Goal: Information Seeking & Learning: Learn about a topic

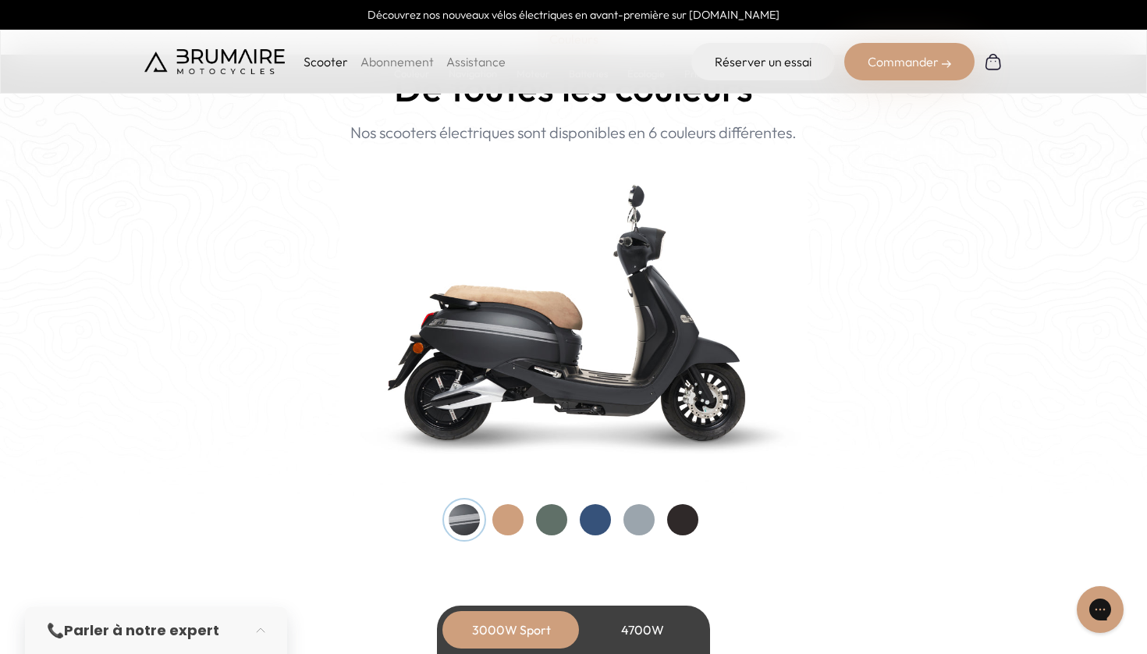
scroll to position [1552, 0]
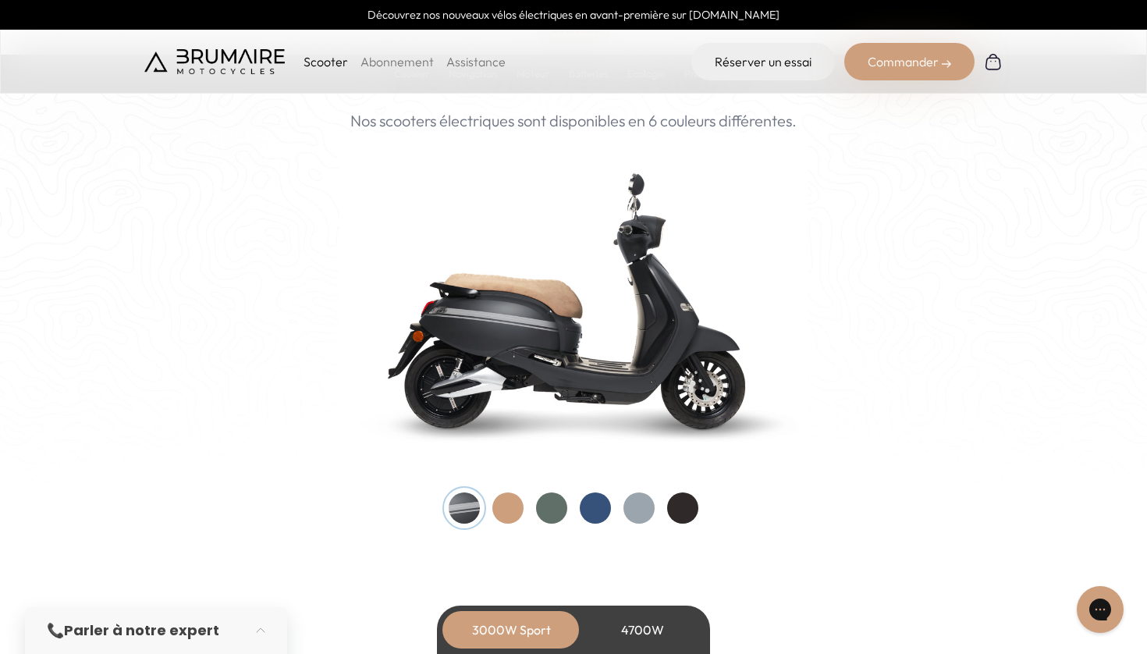
click at [502, 506] on div at bounding box center [508, 508] width 31 height 31
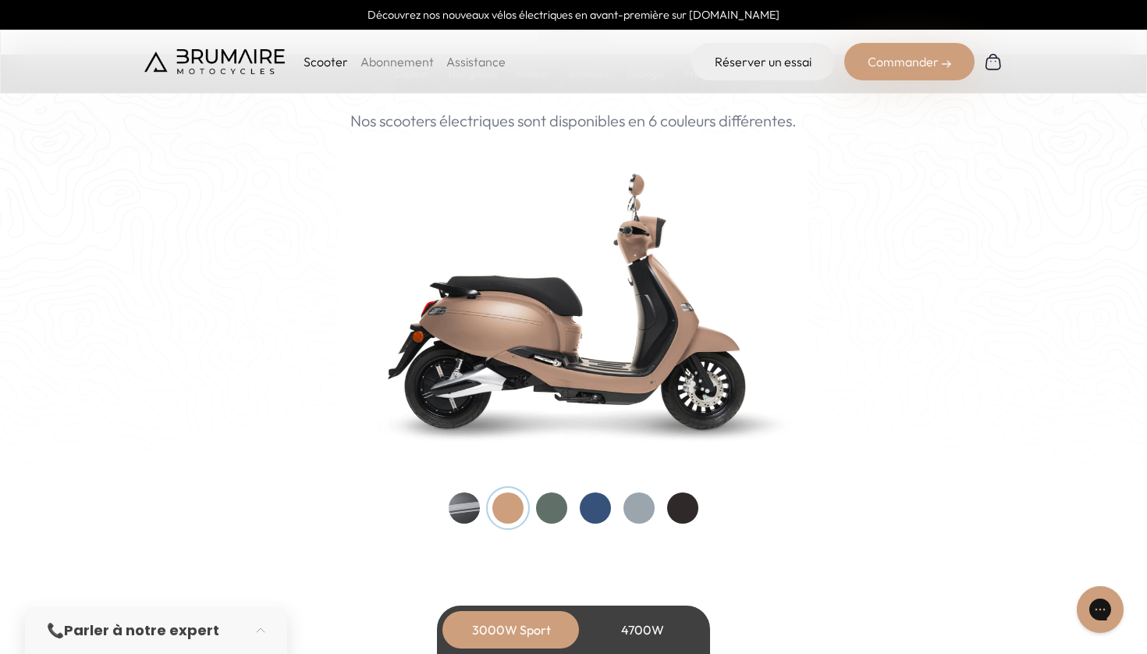
click at [473, 507] on div at bounding box center [464, 508] width 31 height 31
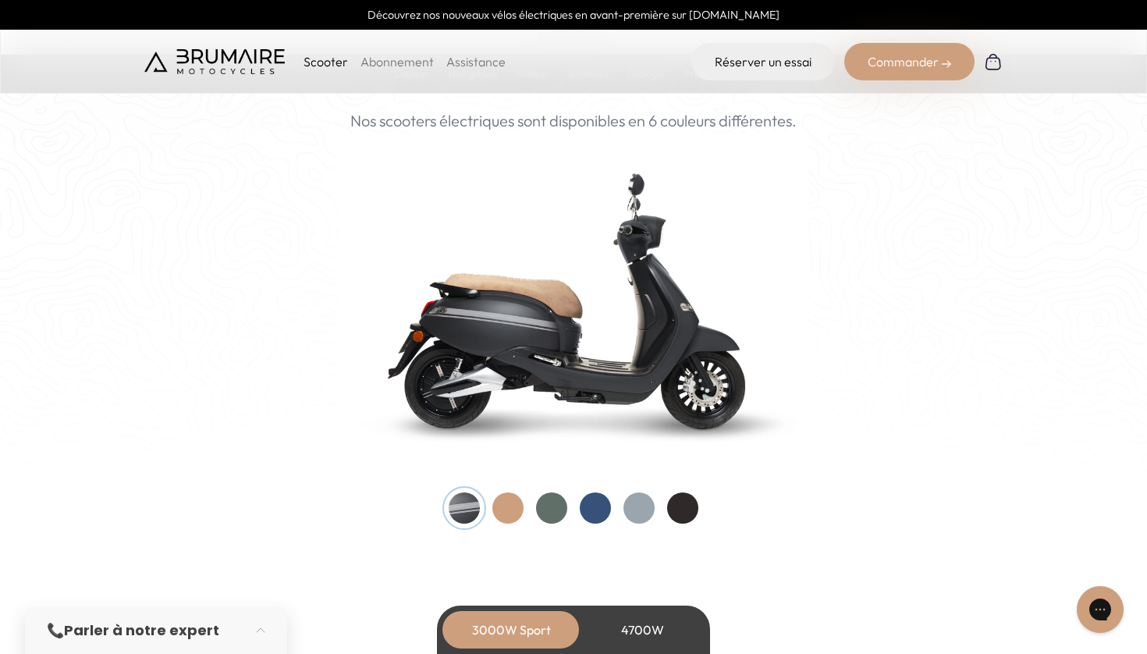
click at [554, 504] on div at bounding box center [551, 508] width 31 height 31
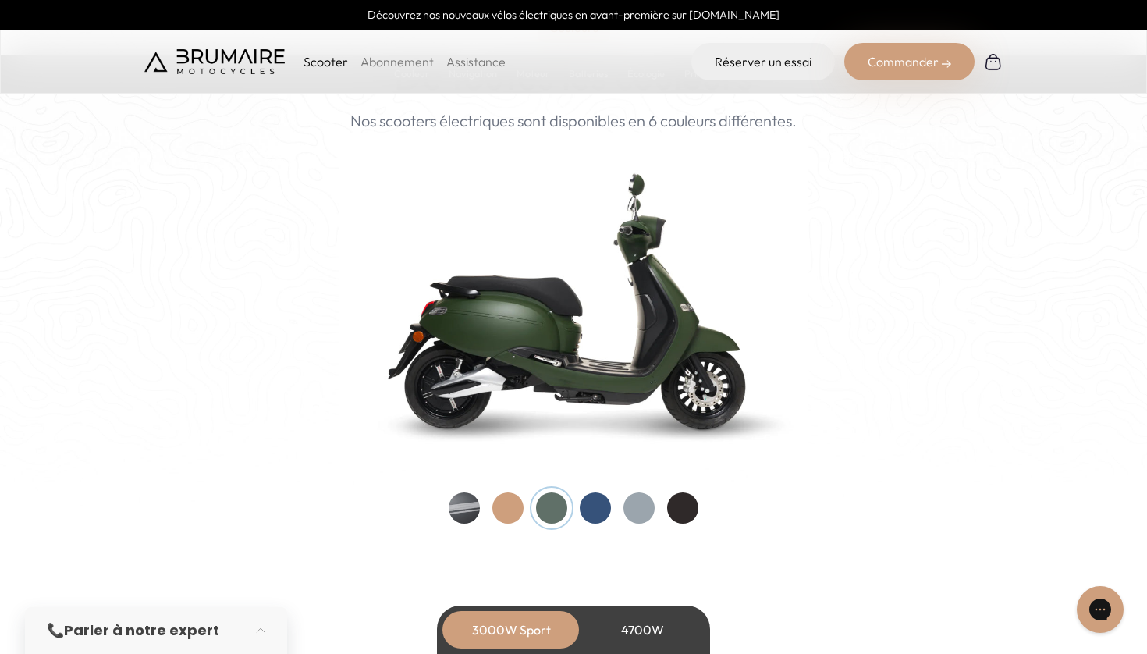
click at [595, 504] on div at bounding box center [595, 508] width 31 height 31
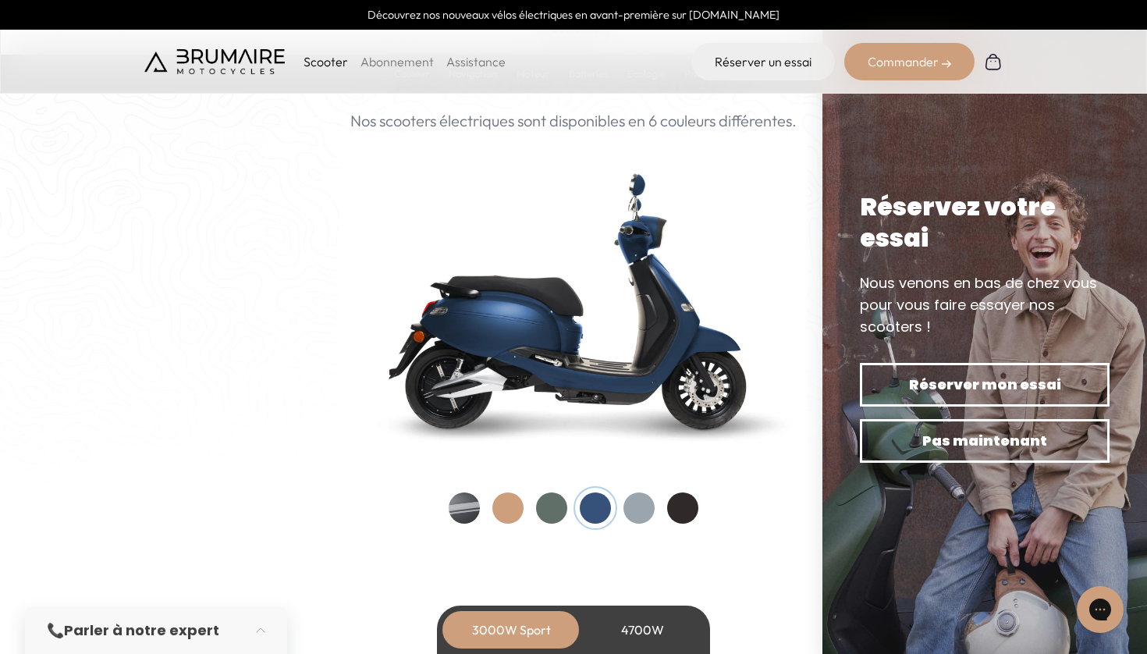
click at [637, 504] on div at bounding box center [639, 508] width 31 height 31
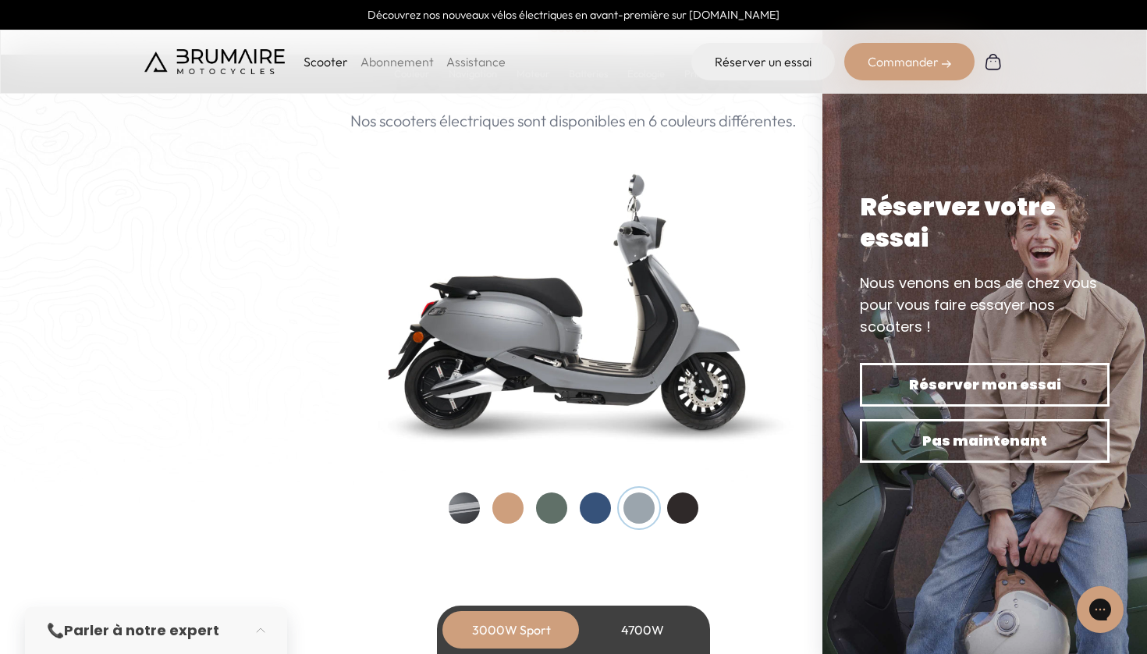
click at [692, 504] on div at bounding box center [682, 508] width 31 height 31
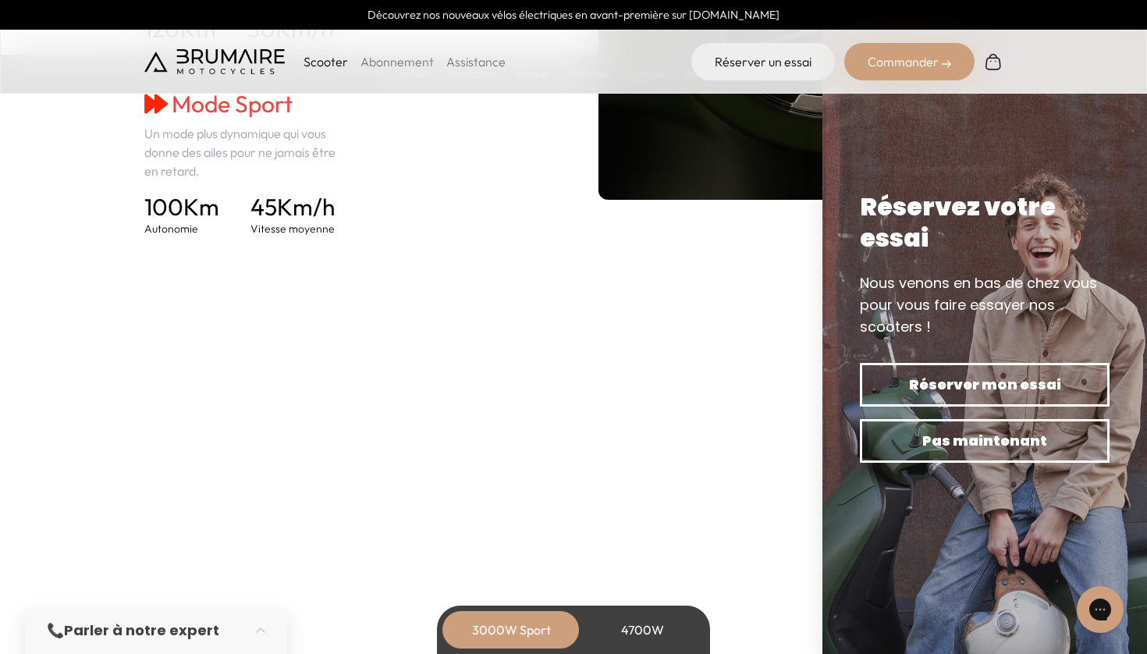
scroll to position [2493, 0]
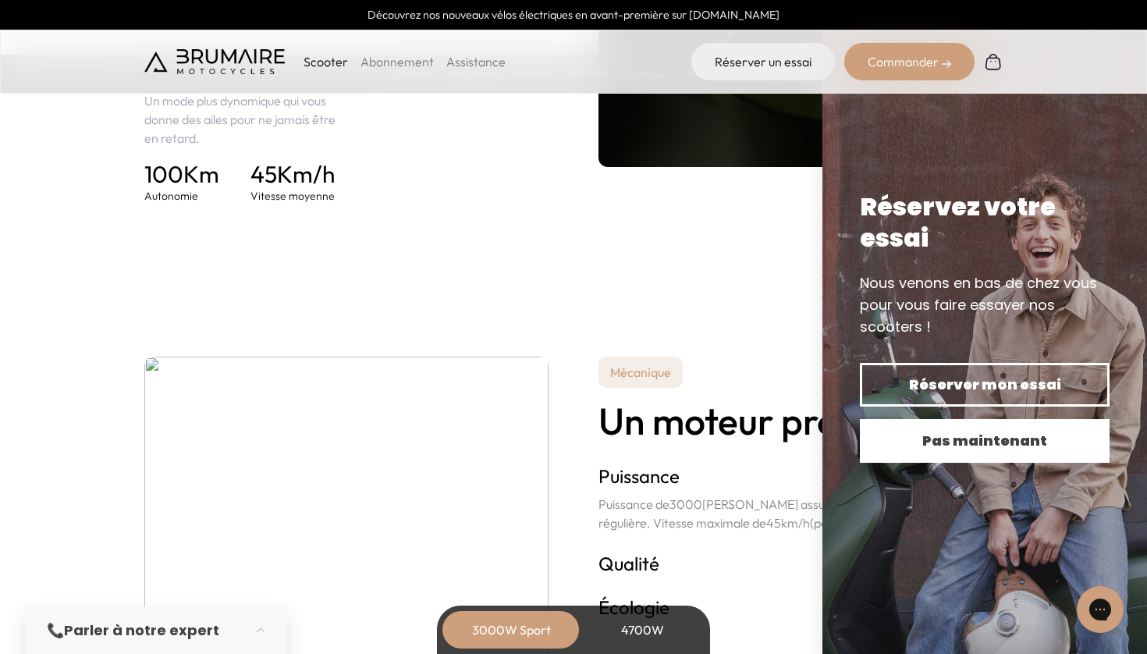
drag, startPoint x: 948, startPoint y: 436, endPoint x: 919, endPoint y: 427, distance: 30.1
click at [948, 436] on span "Pas maintenant" at bounding box center [984, 441] width 195 height 22
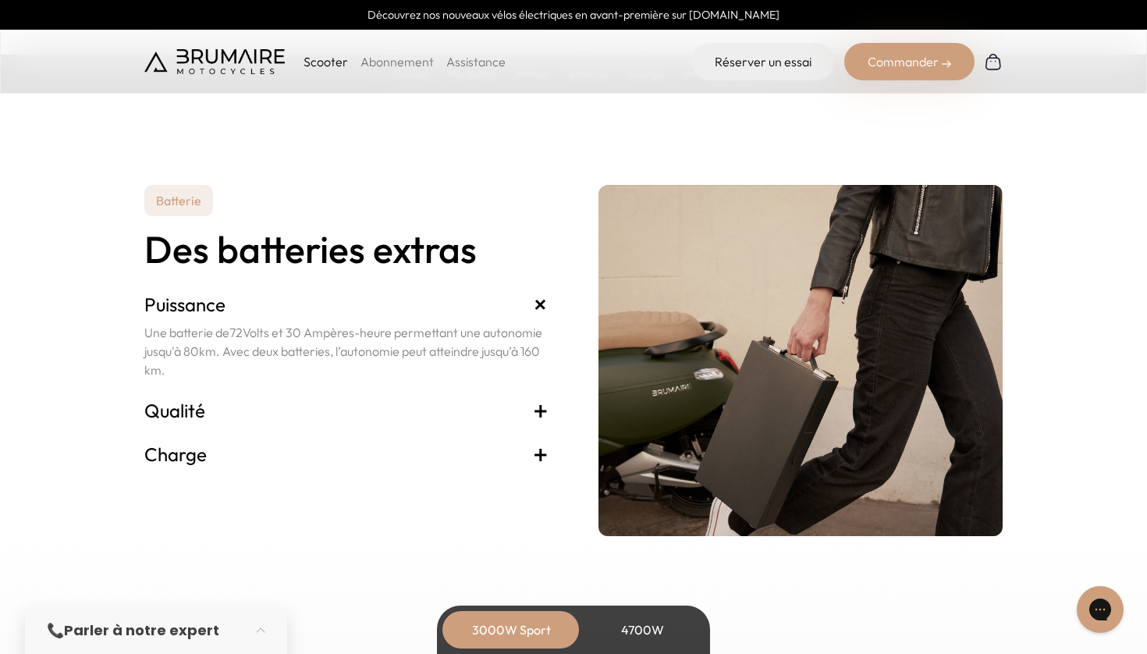
scroll to position [3176, 0]
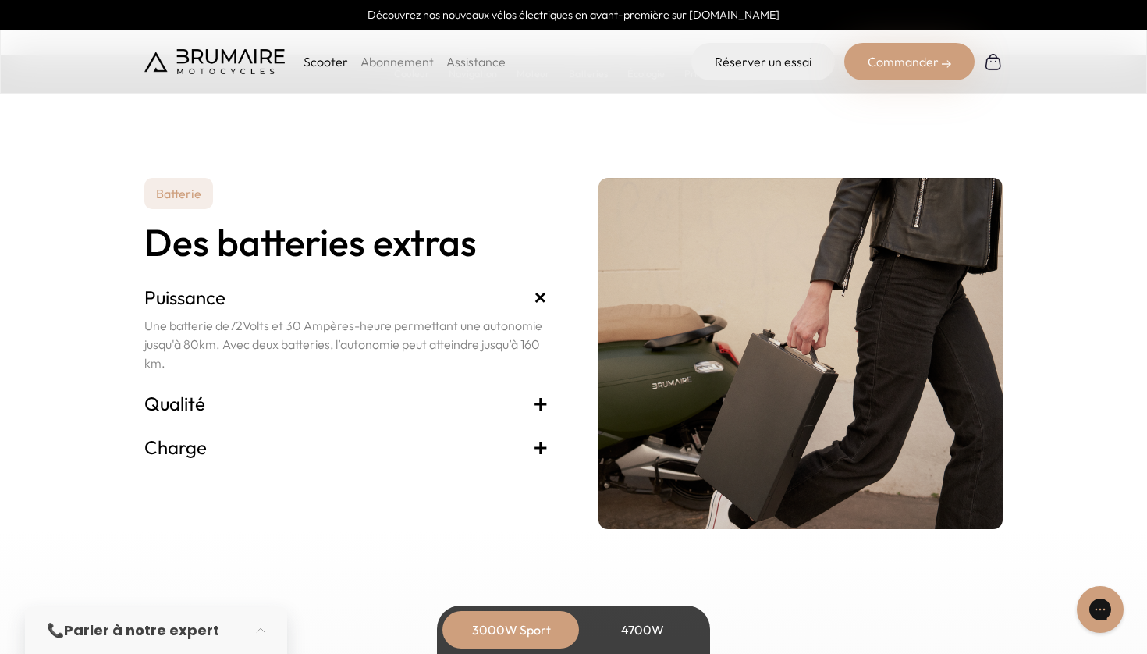
click at [542, 446] on span "+" at bounding box center [541, 447] width 16 height 25
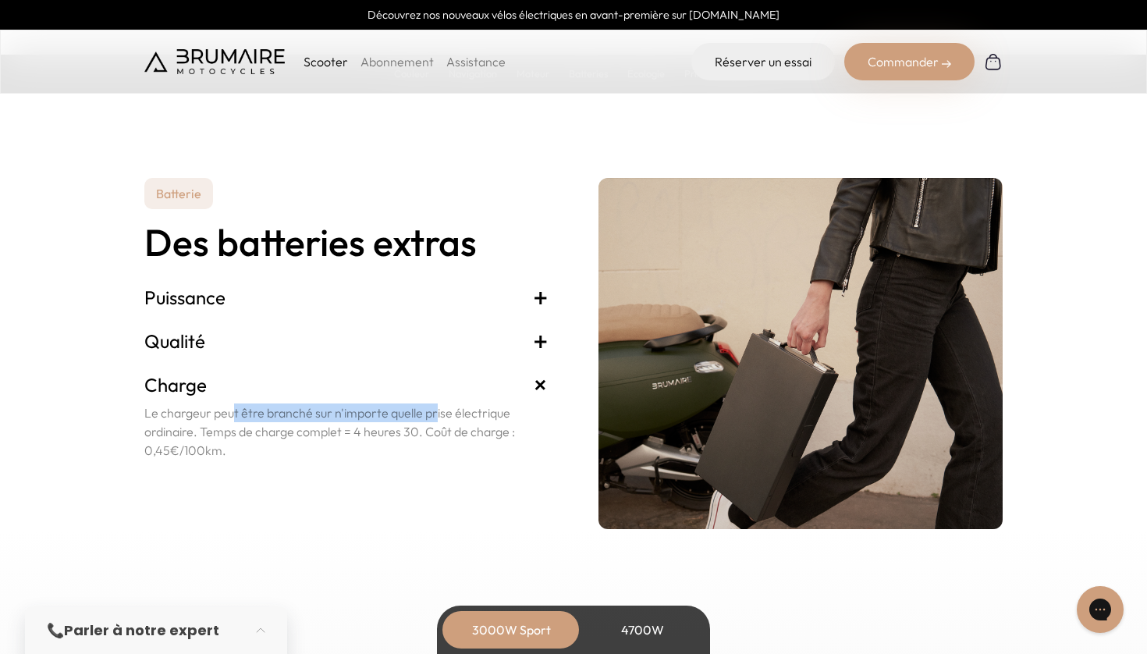
drag, startPoint x: 308, startPoint y: 411, endPoint x: 169, endPoint y: 407, distance: 139.8
click at [169, 407] on p "Le chargeur peut être branché sur n'importe quelle prise électrique ordinaire. …" at bounding box center [346, 432] width 404 height 56
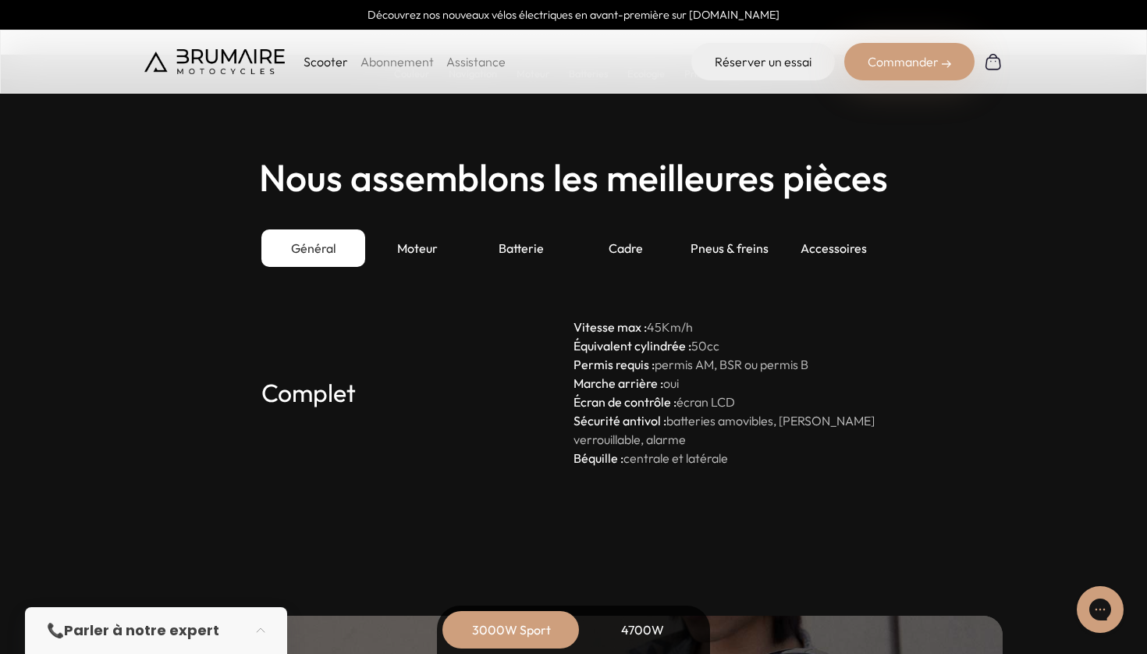
scroll to position [4239, 0]
click at [413, 247] on div "Moteur" at bounding box center [417, 247] width 104 height 37
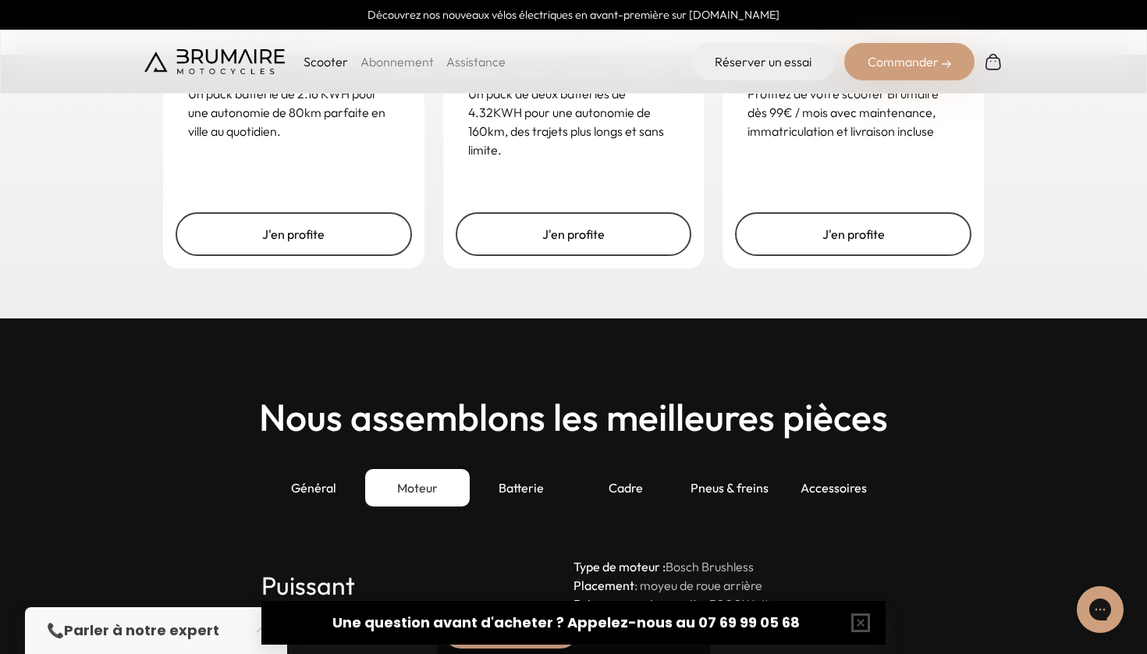
scroll to position [4192, 0]
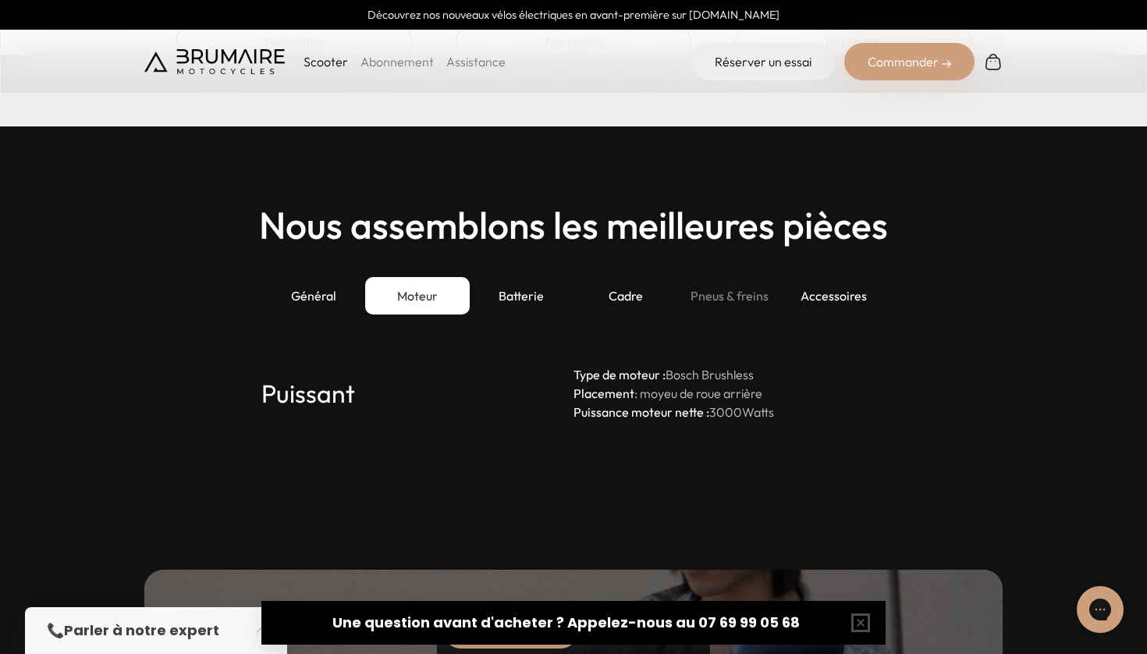
click at [712, 301] on div "Pneus & freins" at bounding box center [730, 295] width 104 height 37
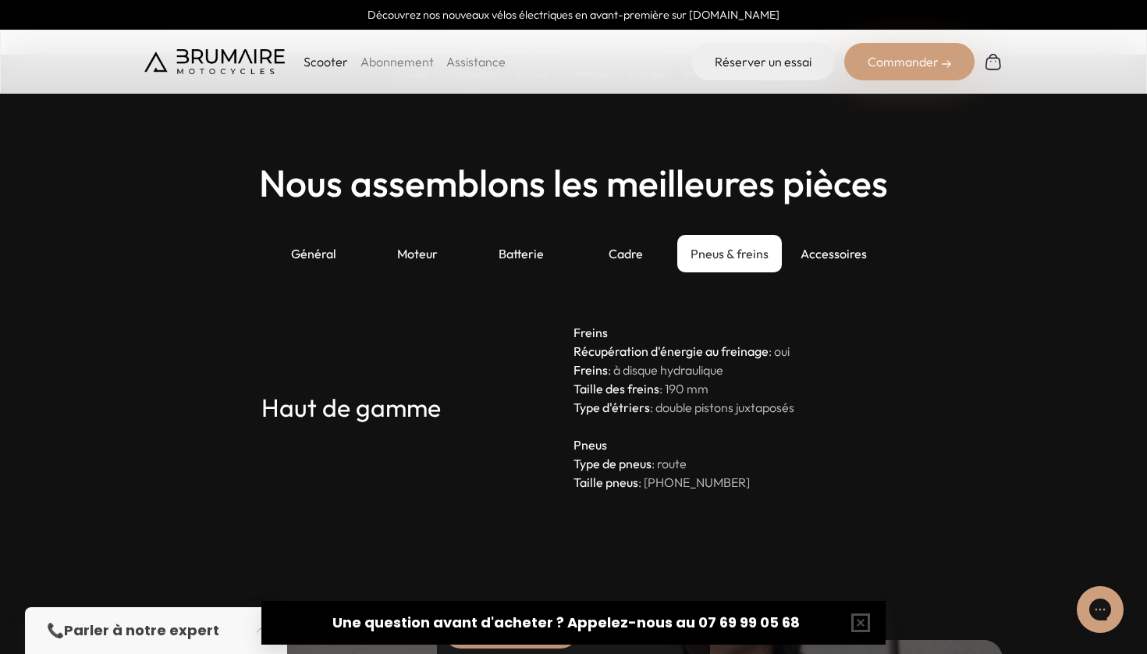
scroll to position [4234, 0]
click at [816, 254] on div "Accessoires" at bounding box center [834, 253] width 104 height 37
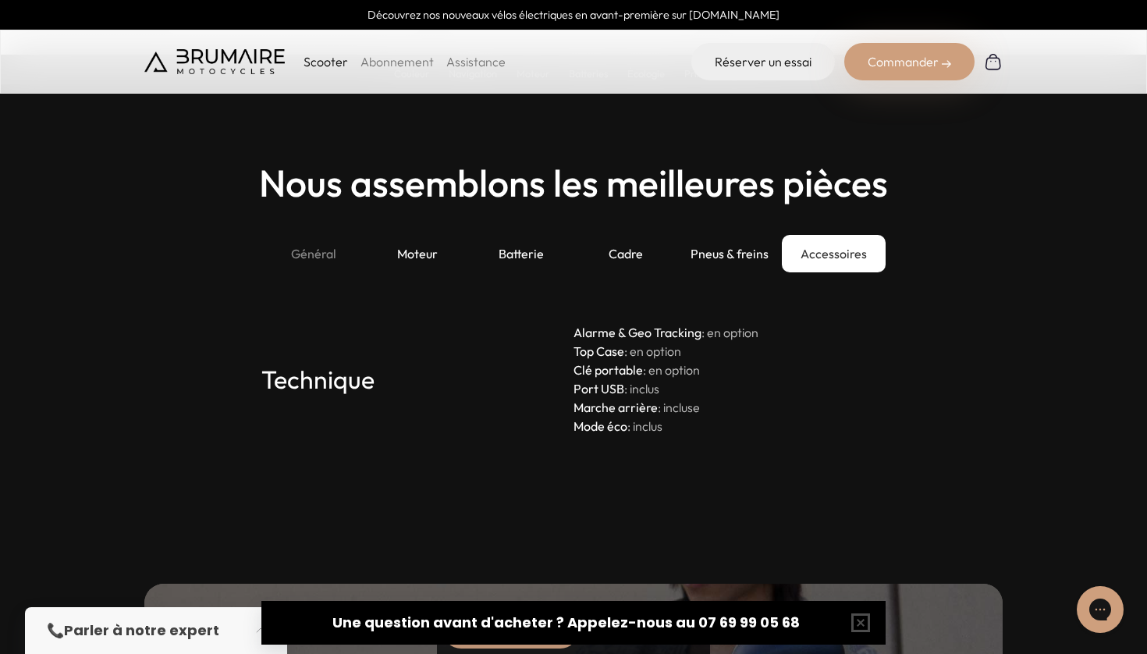
click at [322, 254] on div "Général" at bounding box center [313, 253] width 104 height 37
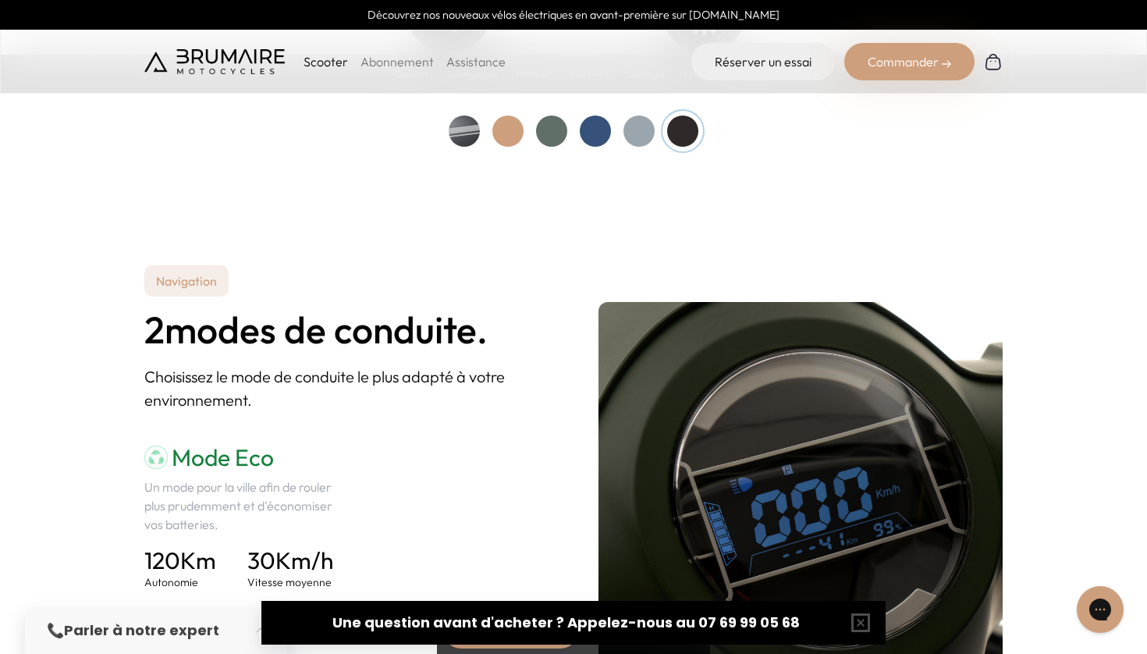
scroll to position [1920, 0]
